Goal: Register for event/course

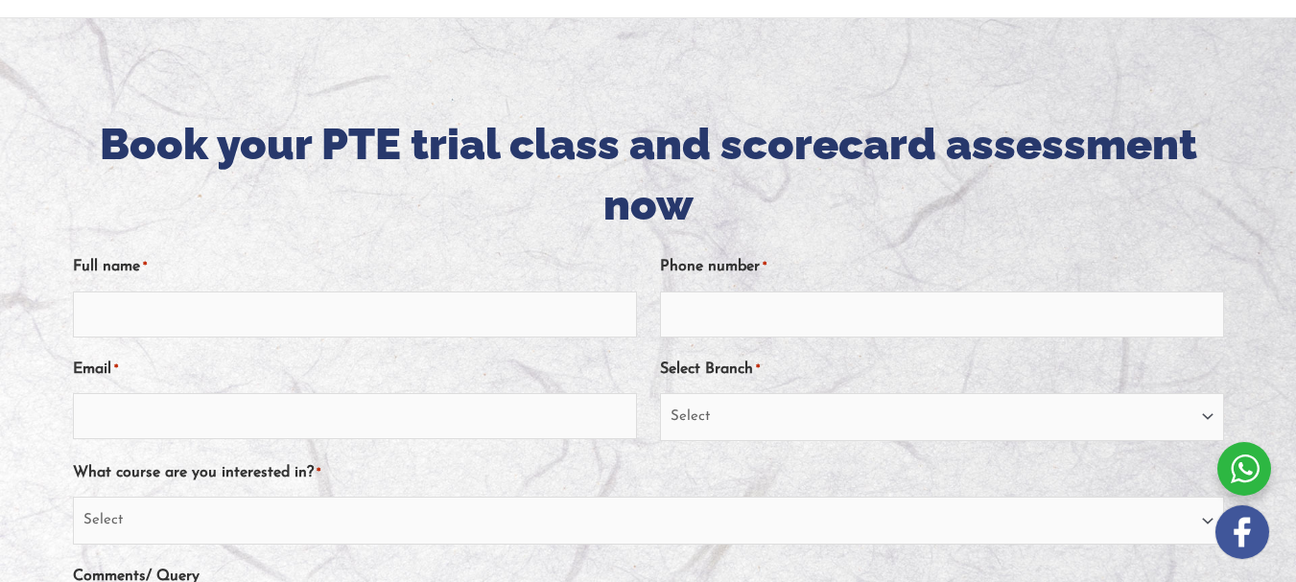
scroll to position [193, 0]
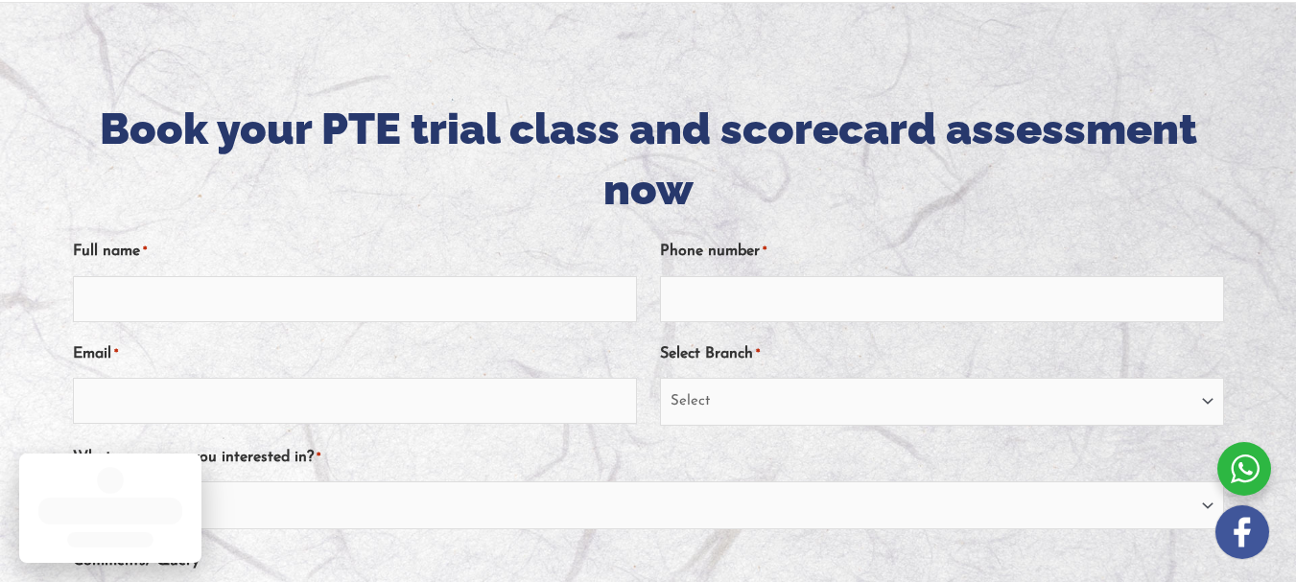
click at [147, 254] on label "Full name *" at bounding box center [110, 252] width 74 height 32
click at [147, 276] on input "Full name *" at bounding box center [355, 299] width 564 height 46
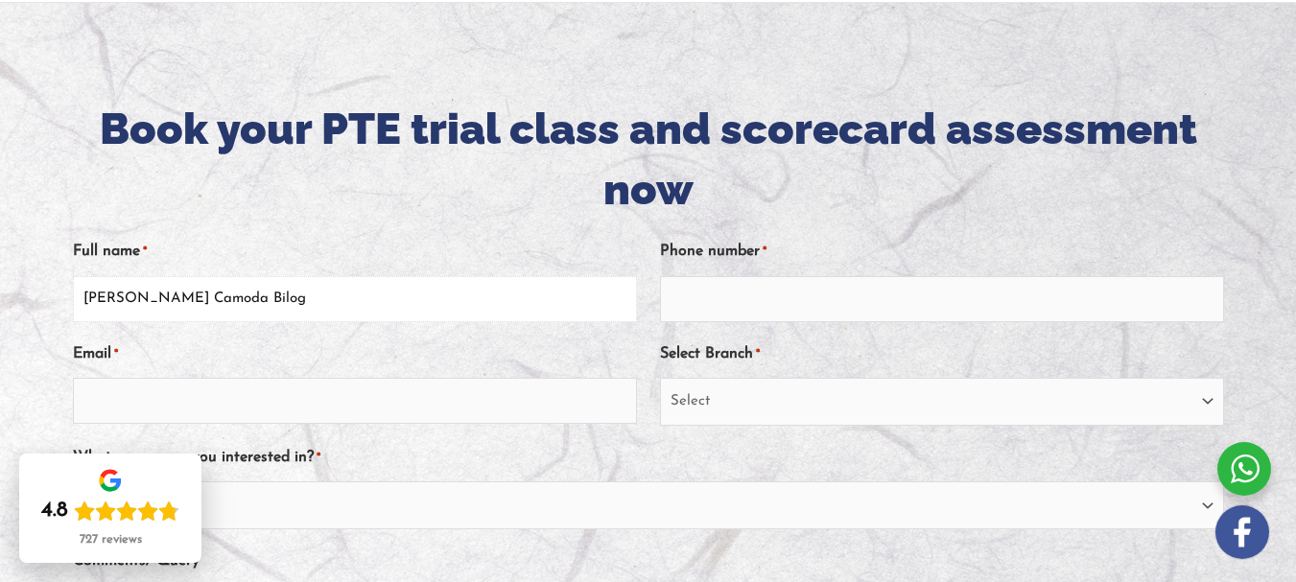
type input "Romel Camoda Bilog"
click at [171, 357] on div "Email *" at bounding box center [355, 382] width 564 height 88
click at [152, 345] on div "Email *" at bounding box center [355, 382] width 564 height 88
click at [120, 397] on input "Email *" at bounding box center [355, 401] width 564 height 46
type input "rcb8889@gmail.com"
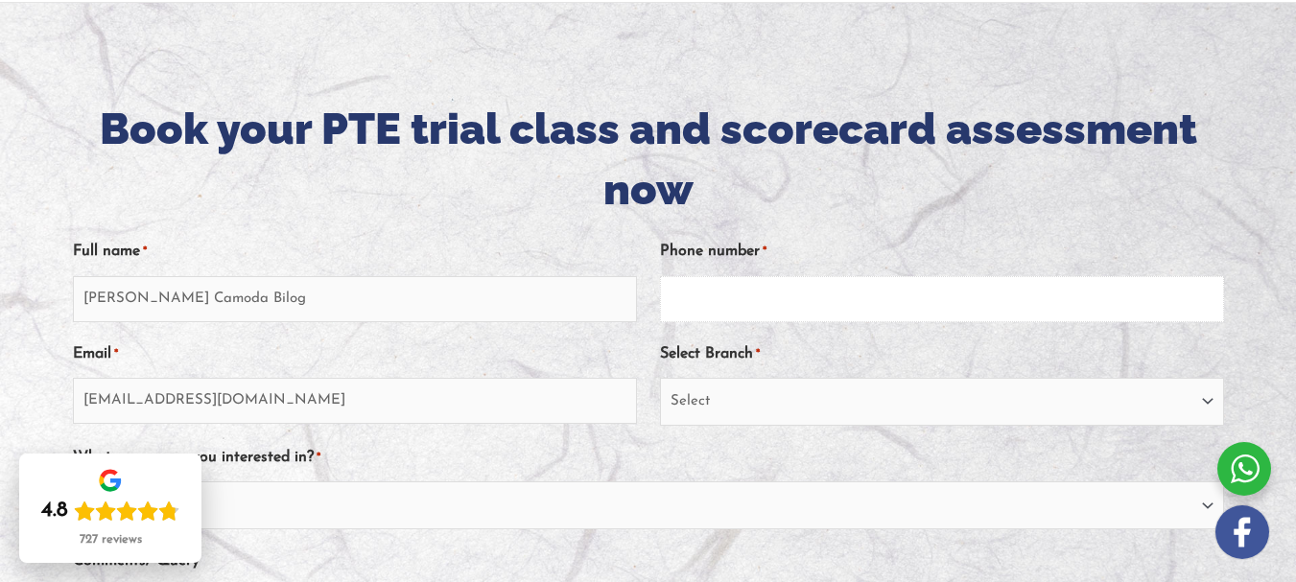
click at [683, 307] on input "Phone number *" at bounding box center [942, 299] width 564 height 46
type input "0481763477"
click at [1196, 391] on select "Select Sydney City Center Sydney Parramatta EnglishWise Global Brisbane Gold Co…" at bounding box center [942, 402] width 564 height 48
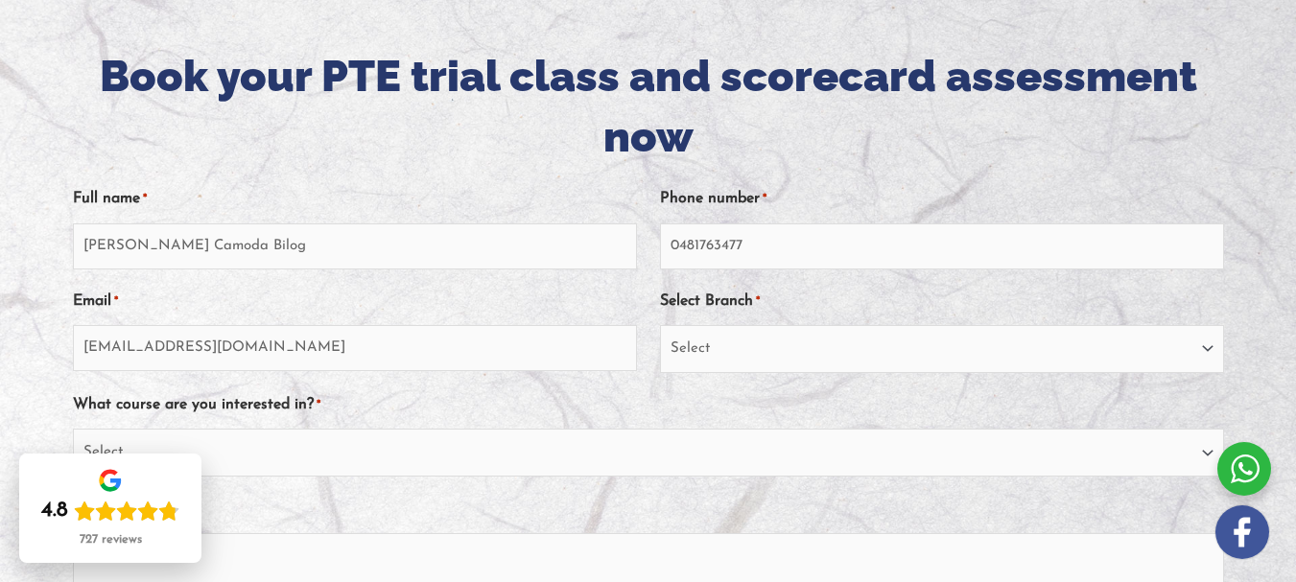
scroll to position [283, 0]
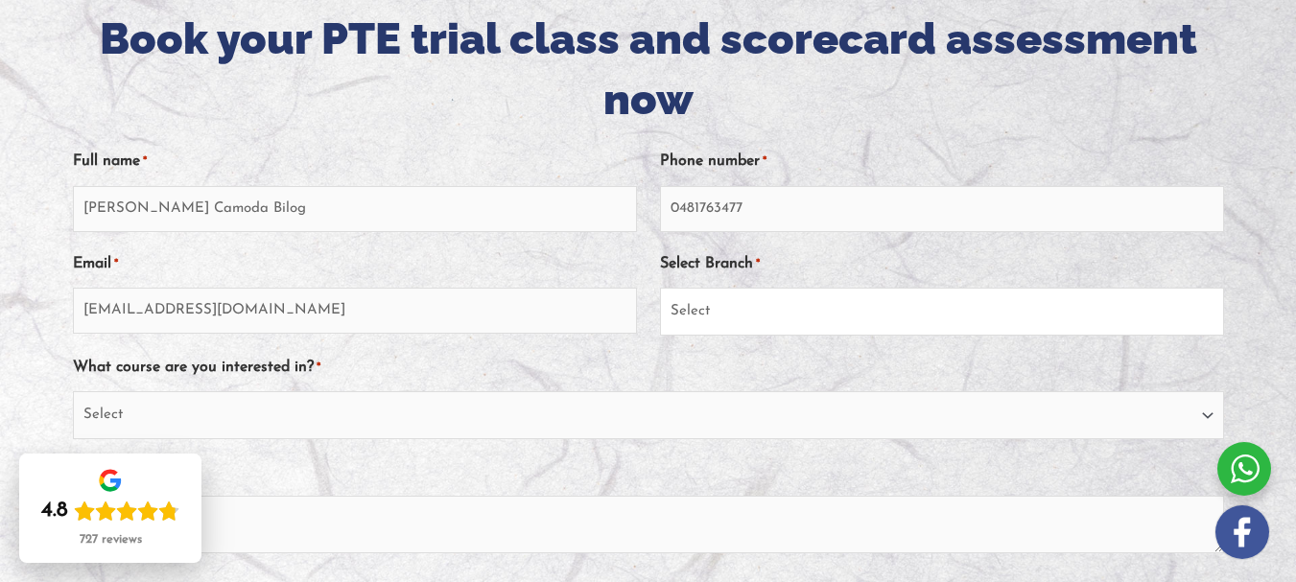
click at [1194, 303] on select "Select Sydney City Center Sydney Parramatta EnglishWise Global Brisbane Gold Co…" at bounding box center [942, 312] width 564 height 48
select select "Sydney Parramatta"
click at [660, 288] on select "Select Sydney City Center Sydney Parramatta EnglishWise Global Brisbane Gold Co…" at bounding box center [942, 312] width 564 height 48
click at [111, 418] on select "Select PTE NAATI IELTS OET General English" at bounding box center [648, 415] width 1151 height 48
select select "PTE"
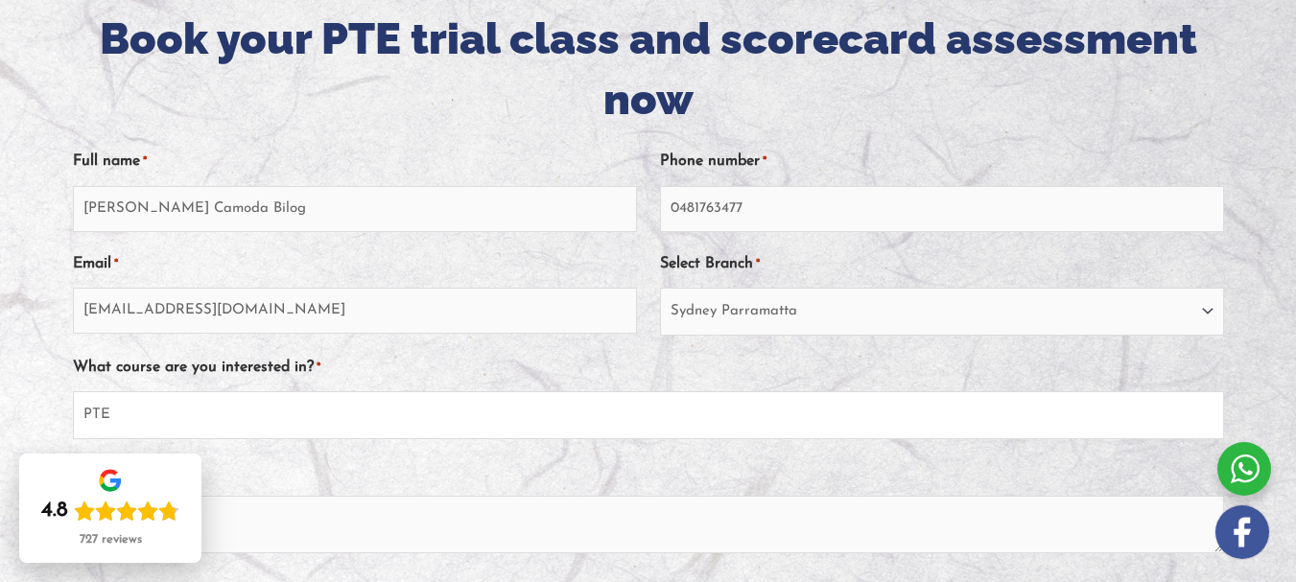
click at [86, 391] on select "Select PTE NAATI IELTS OET General English" at bounding box center [648, 415] width 1151 height 48
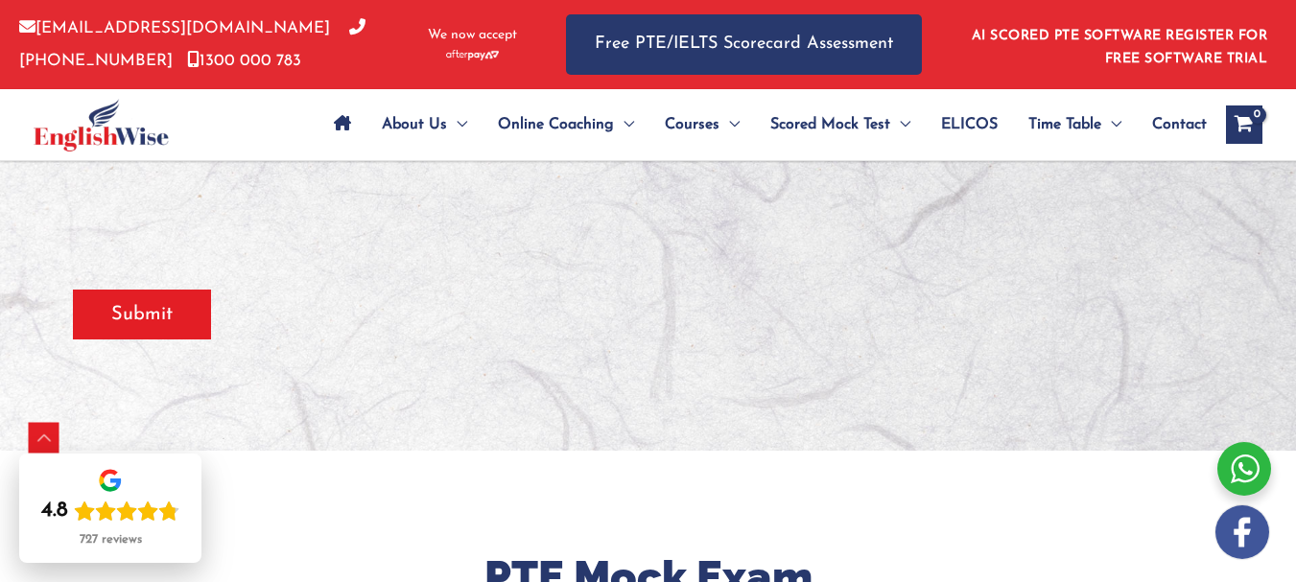
scroll to position [814, 0]
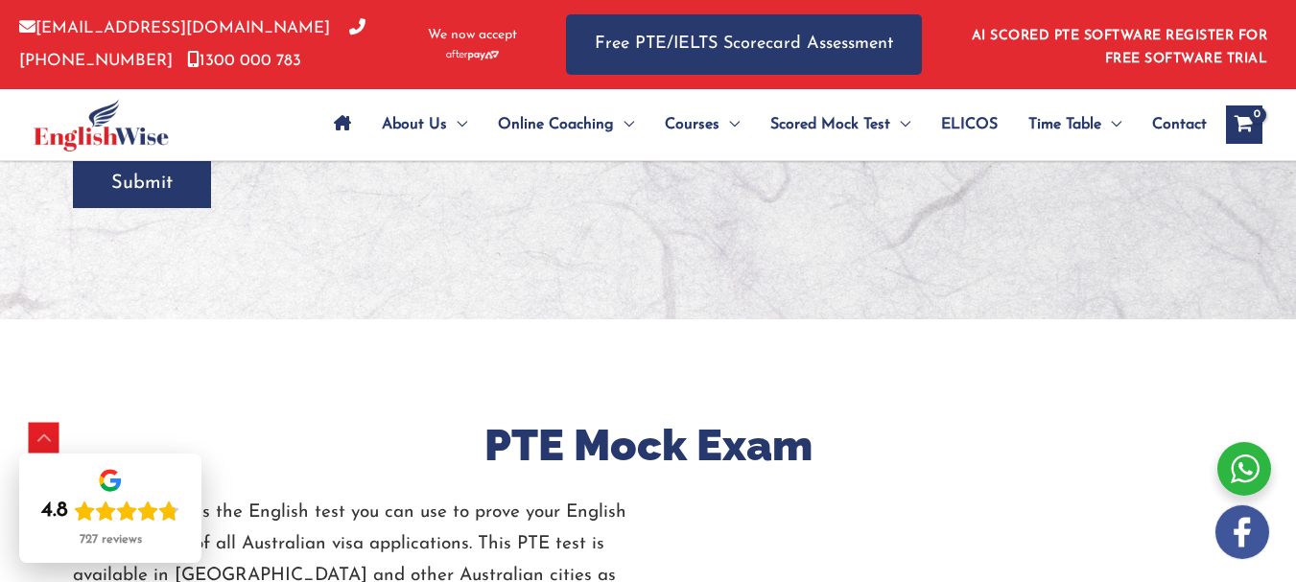
click at [120, 198] on input "Submit" at bounding box center [142, 183] width 138 height 50
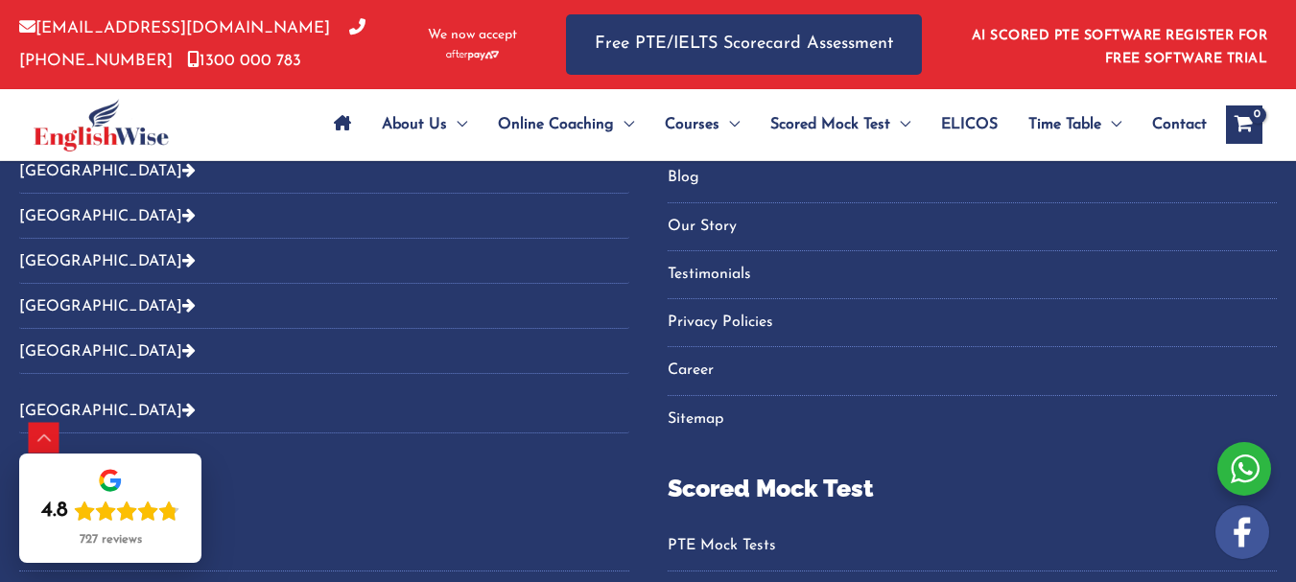
scroll to position [544, 0]
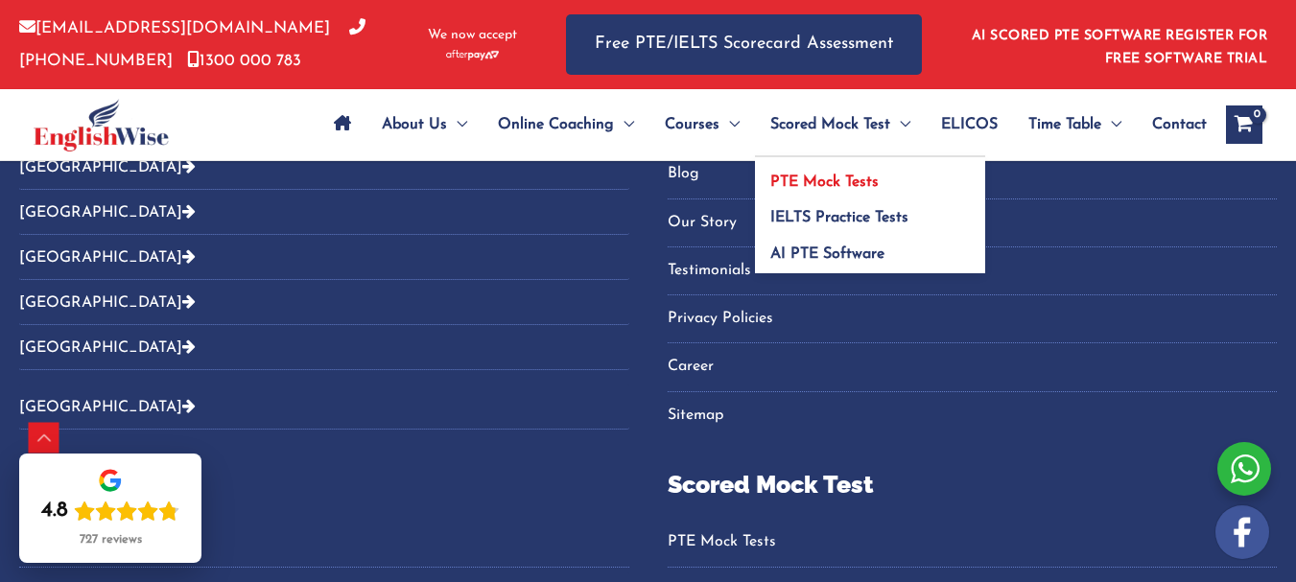
click at [813, 175] on span "PTE Mock Tests" at bounding box center [824, 182] width 108 height 15
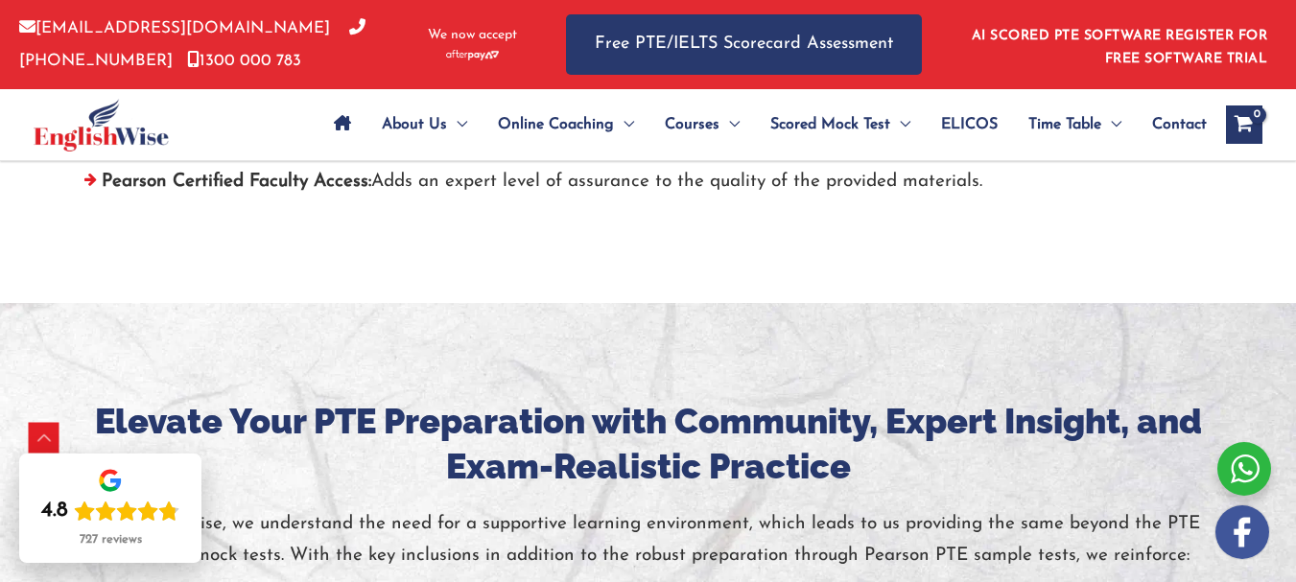
scroll to position [6586, 0]
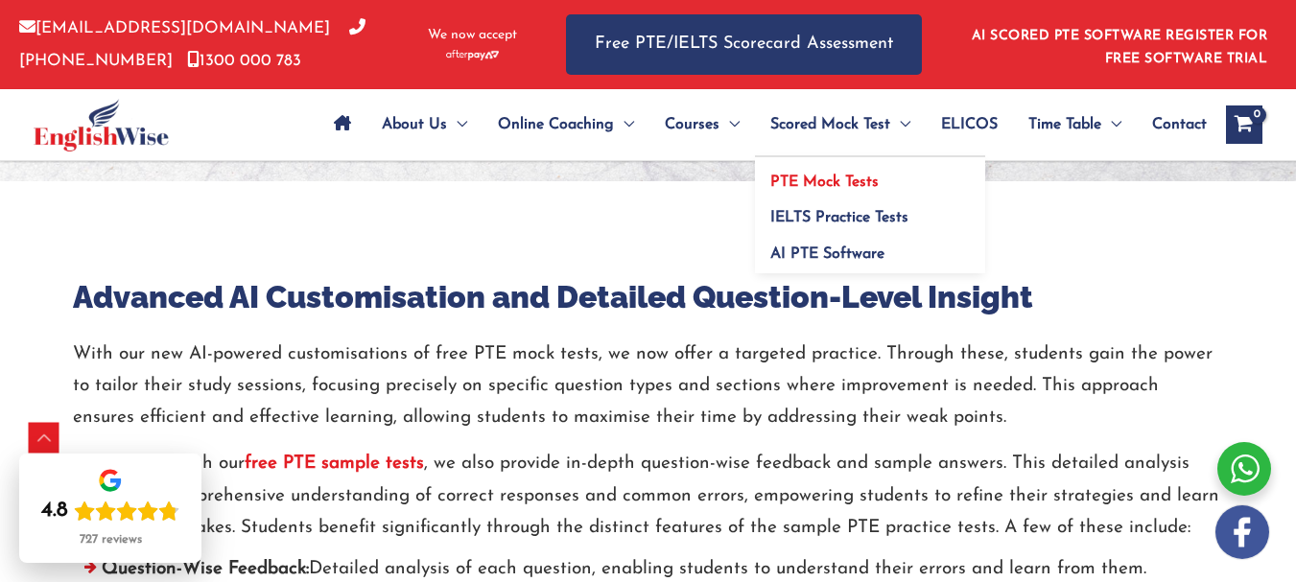
click at [819, 187] on span "PTE Mock Tests" at bounding box center [824, 182] width 108 height 15
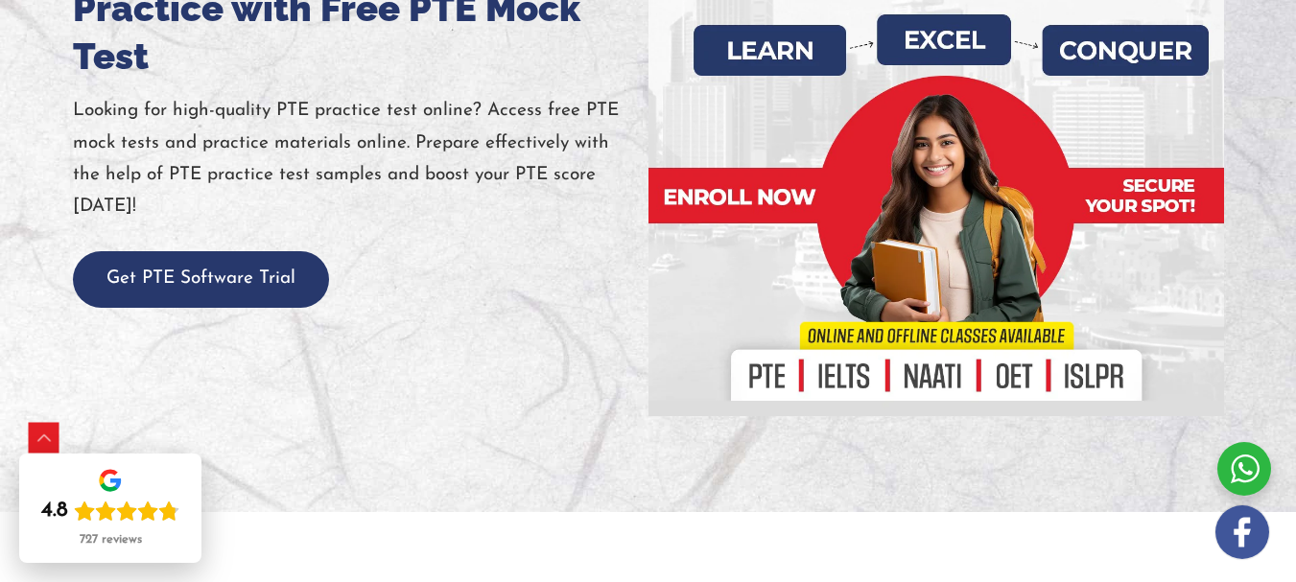
scroll to position [269, 0]
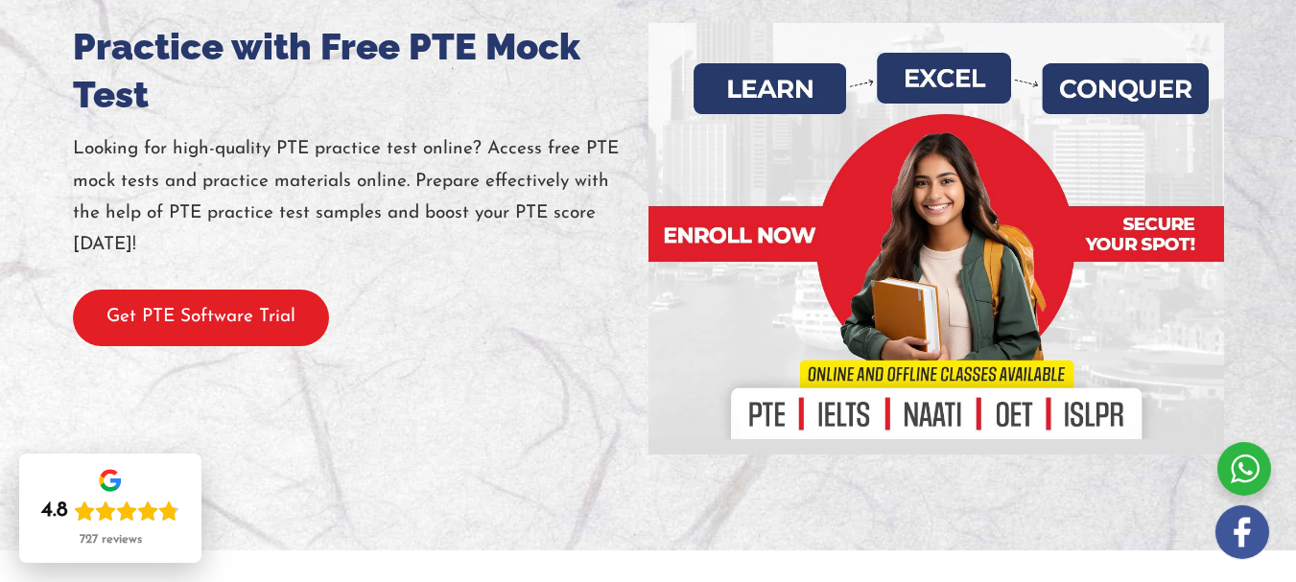
click at [268, 339] on button "Get PTE Software Trial" at bounding box center [201, 318] width 256 height 57
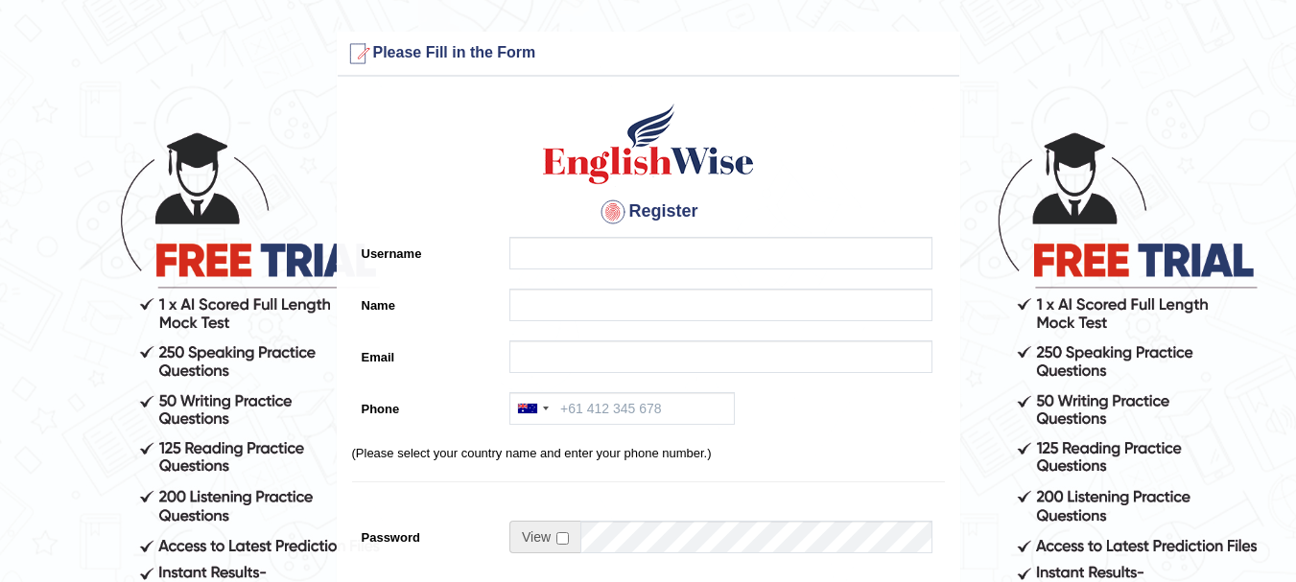
click at [475, 252] on label "Username" at bounding box center [426, 250] width 149 height 26
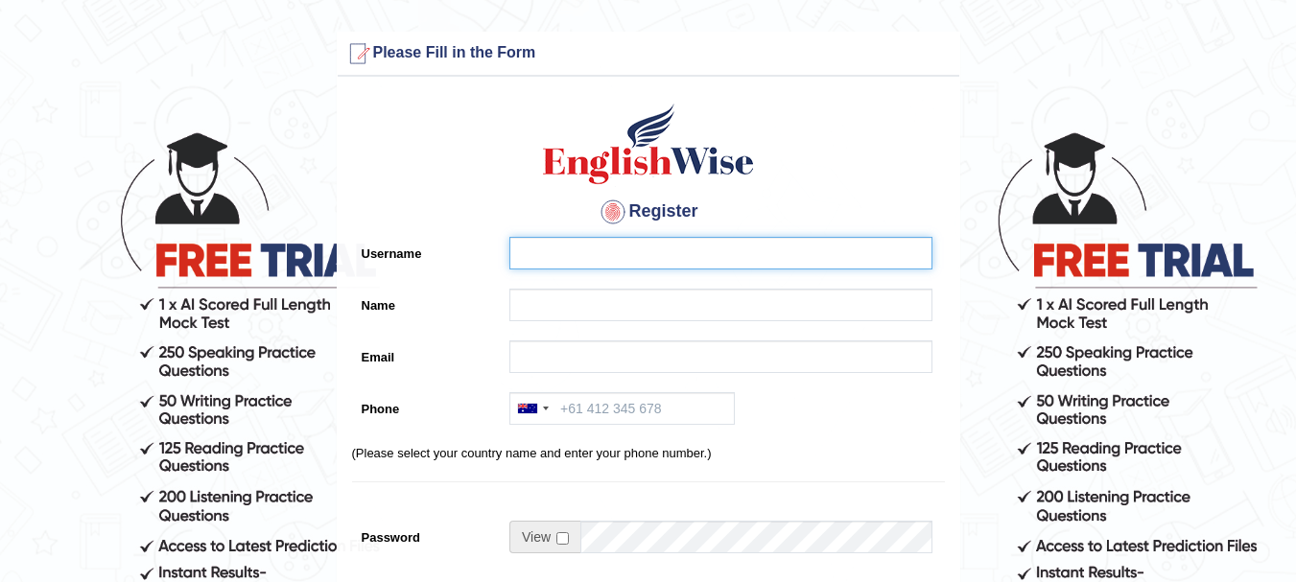
click at [509, 252] on input "Username" at bounding box center [720, 253] width 423 height 33
type input "r"
type input "R"
